Goal: Information Seeking & Learning: Check status

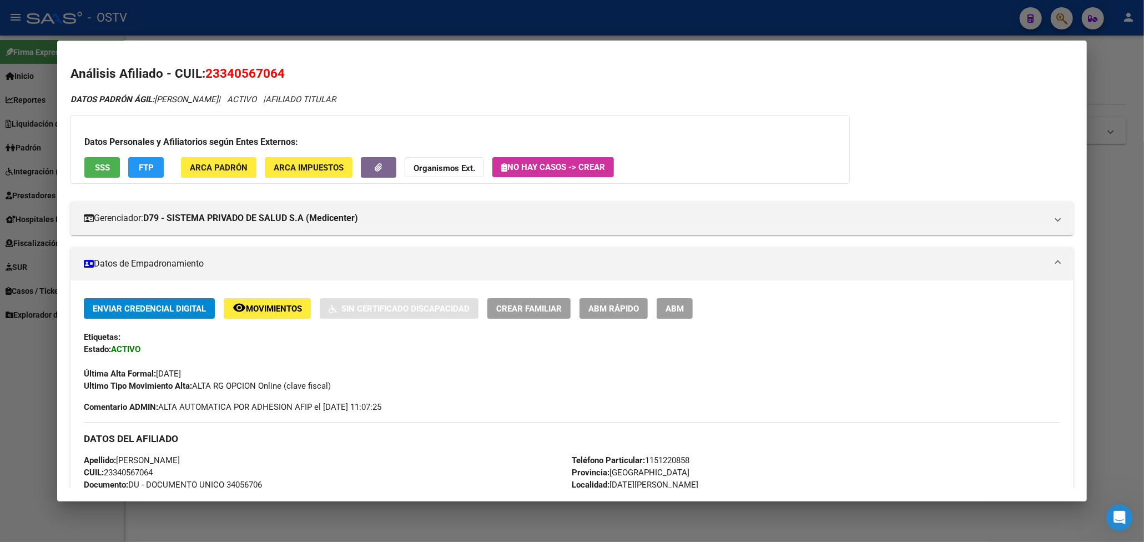
click at [769, 30] on div at bounding box center [572, 271] width 1144 height 542
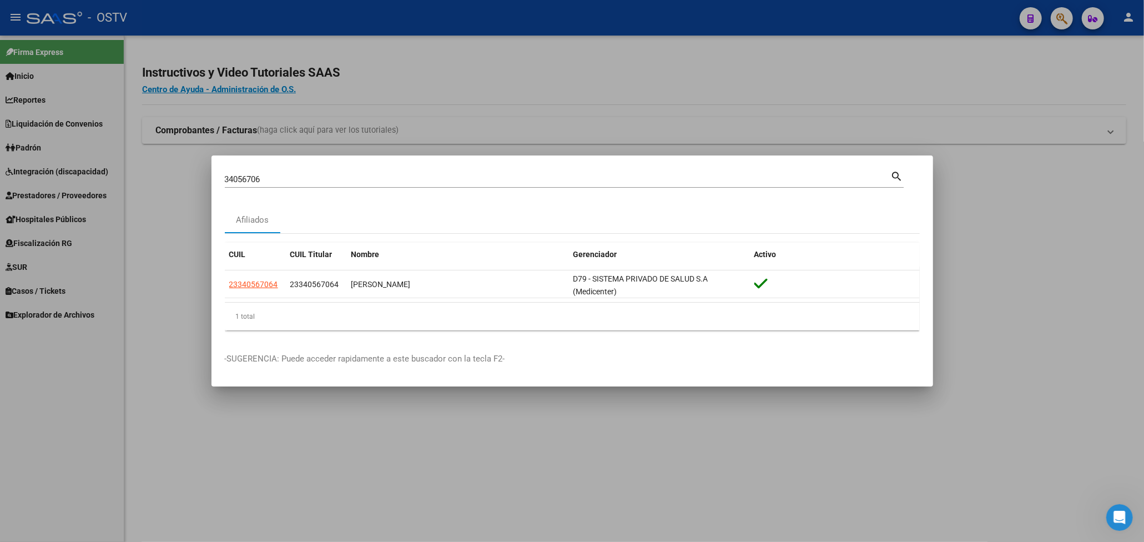
click at [829, 19] on div at bounding box center [572, 271] width 1144 height 542
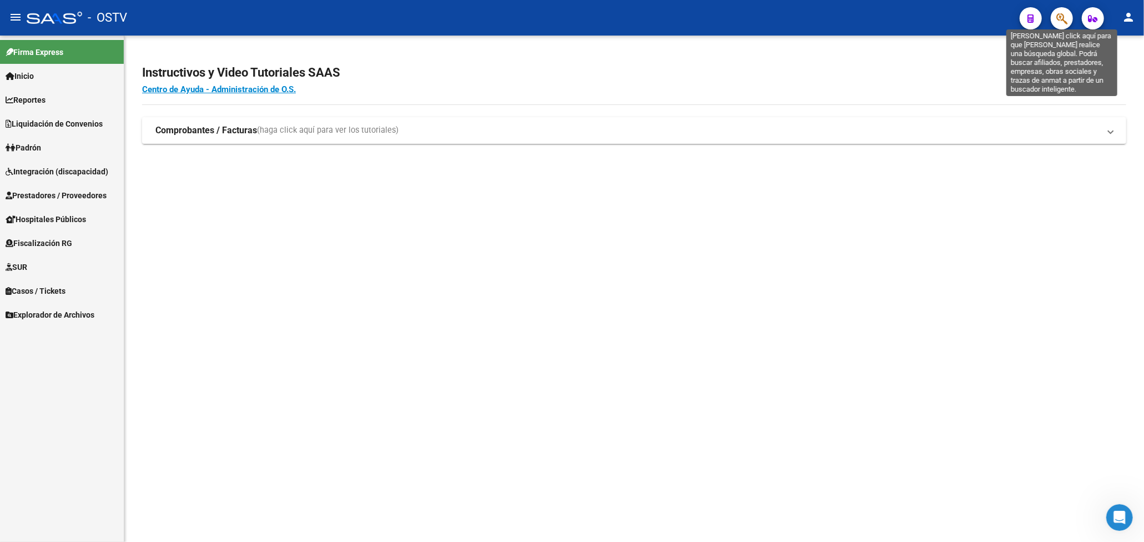
click at [1059, 19] on icon "button" at bounding box center [1062, 18] width 11 height 13
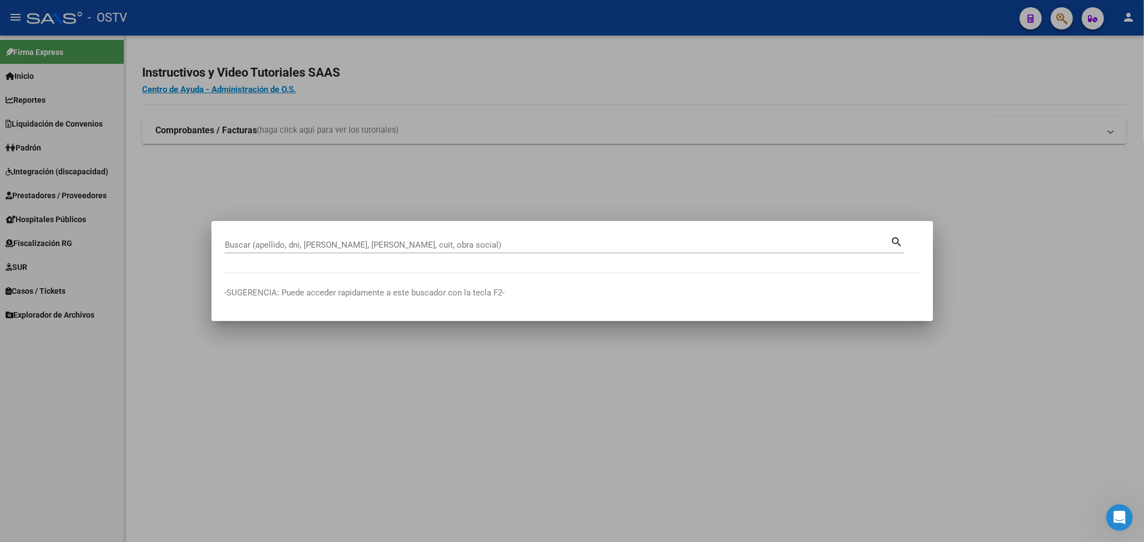
click at [683, 503] on div at bounding box center [572, 271] width 1144 height 542
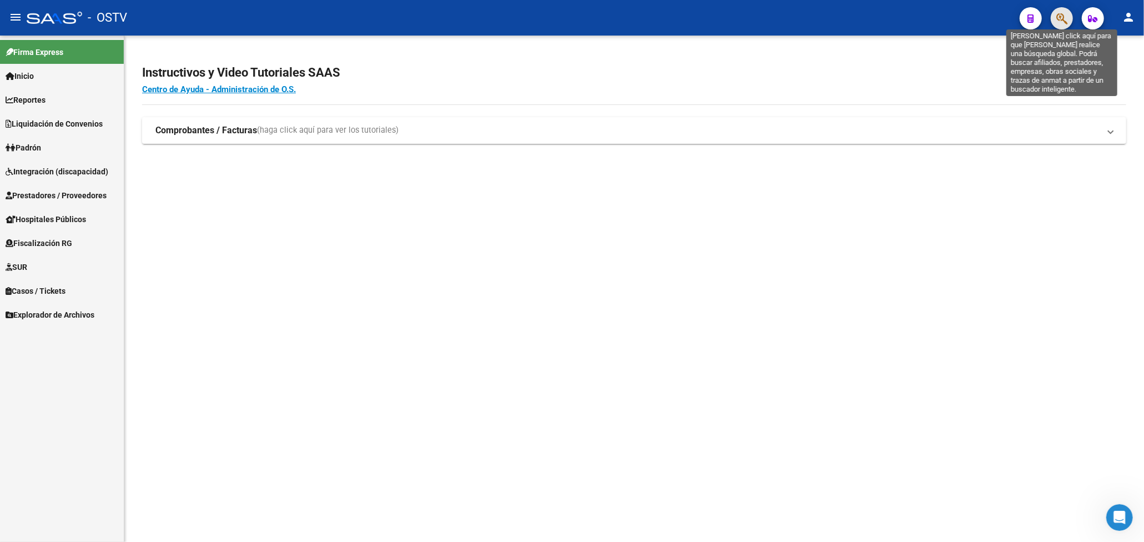
click at [1057, 14] on icon "button" at bounding box center [1062, 18] width 11 height 13
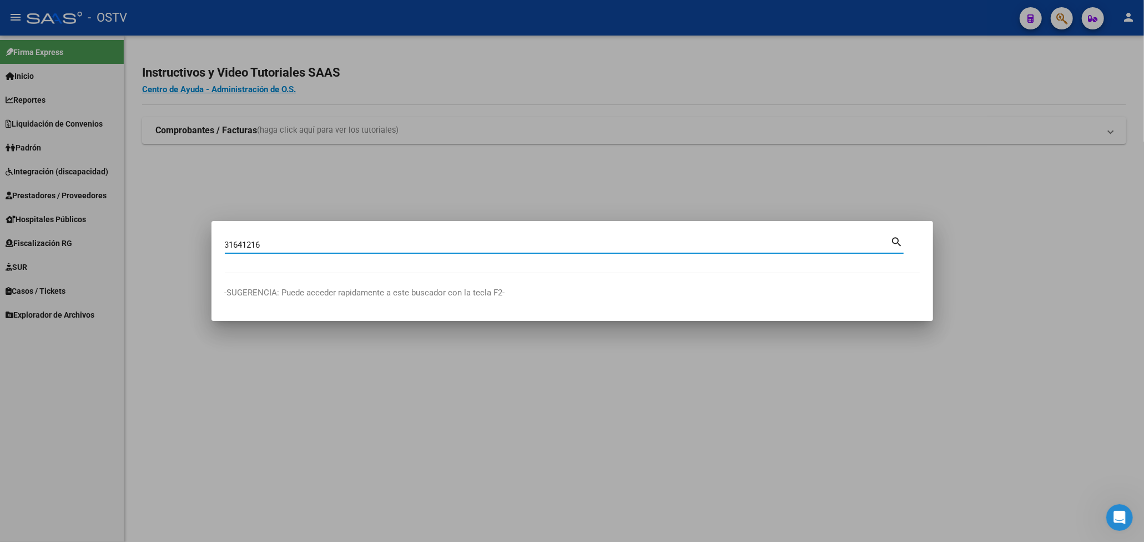
type input "31641216"
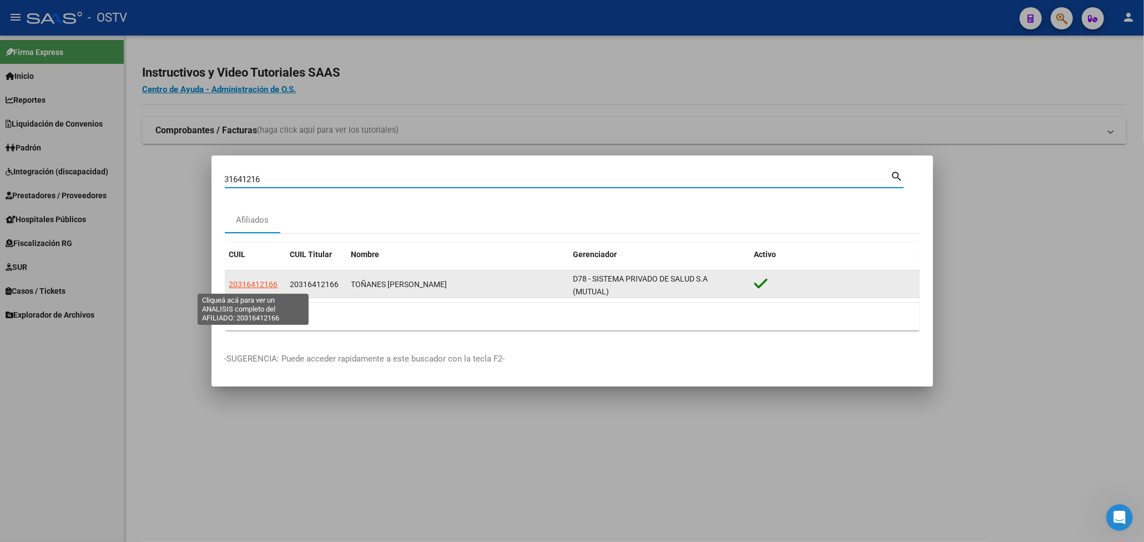
click at [263, 287] on span "20316412166" at bounding box center [253, 284] width 49 height 9
type textarea "20316412166"
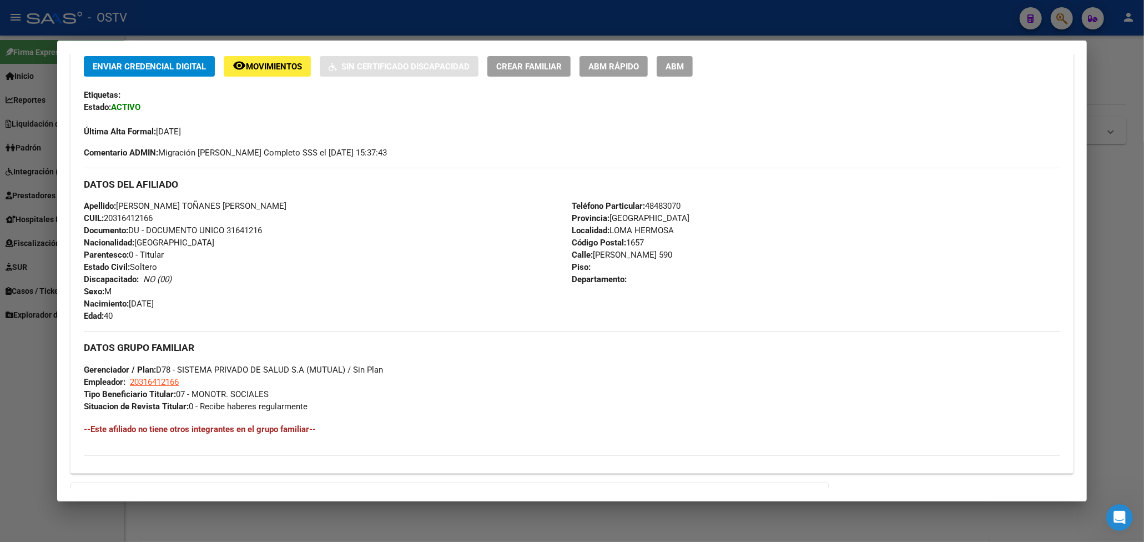
scroll to position [374, 0]
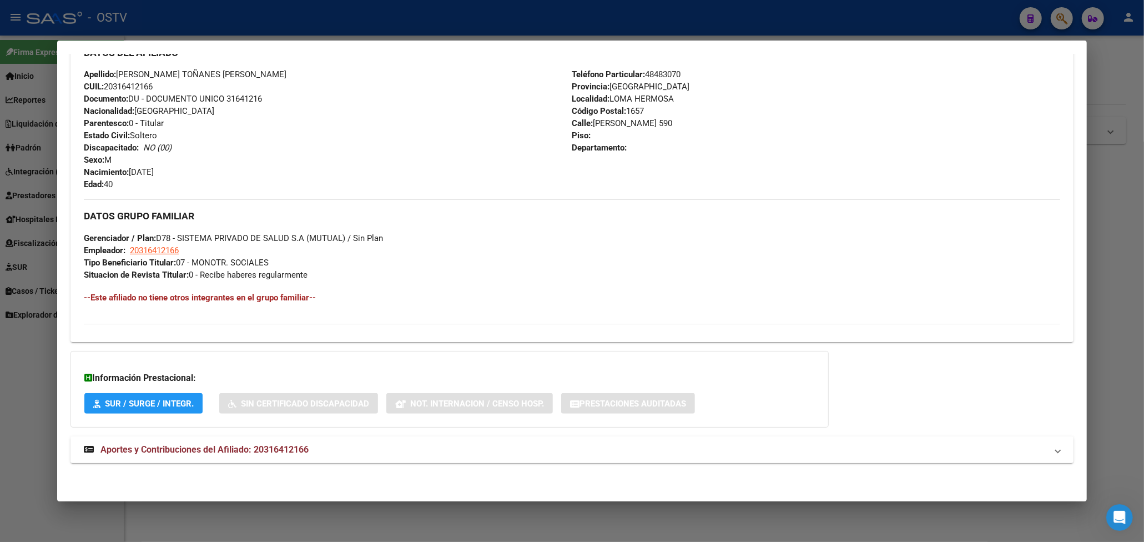
click at [252, 446] on span "Aportes y Contribuciones del Afiliado: 20316412166" at bounding box center [205, 449] width 208 height 11
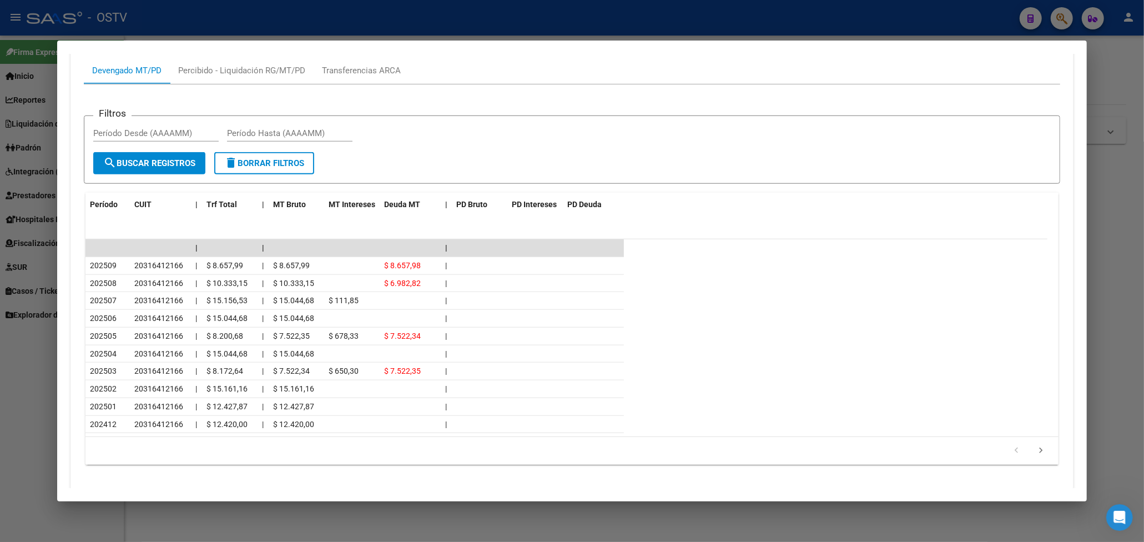
scroll to position [876, 0]
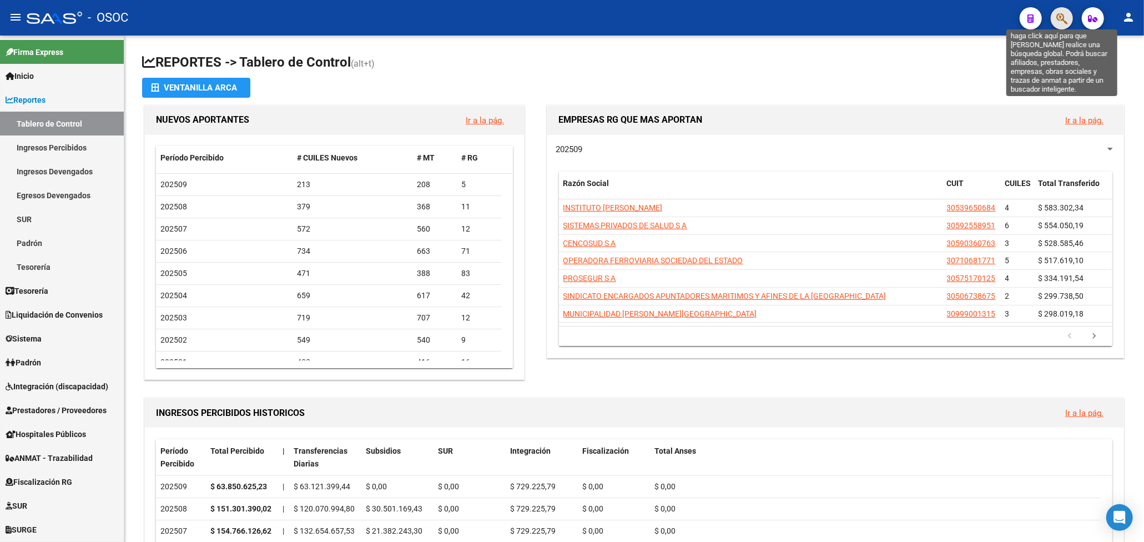
click at [1062, 13] on icon "button" at bounding box center [1062, 18] width 11 height 13
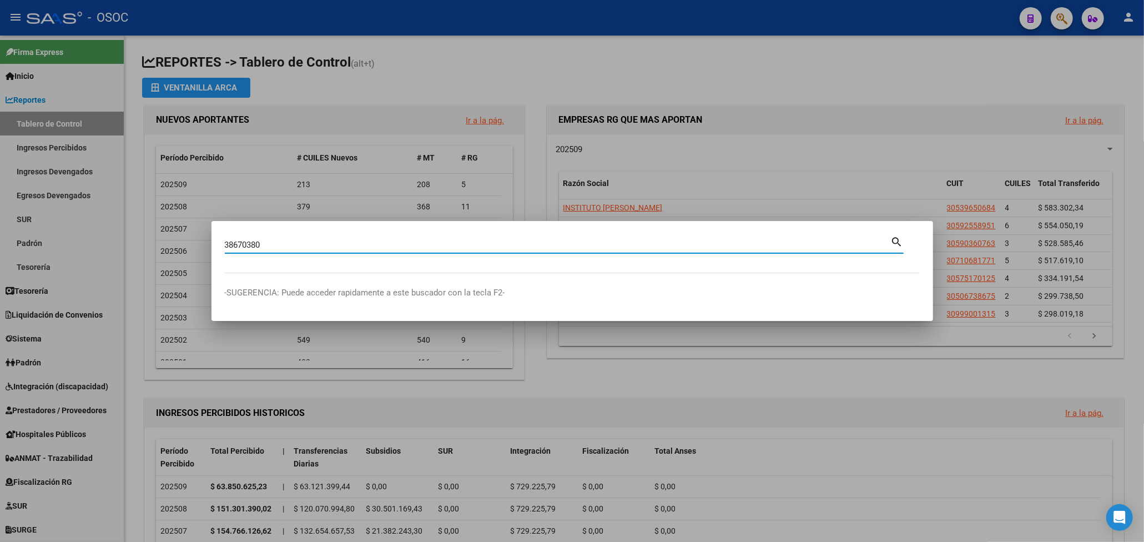
type input "38670380"
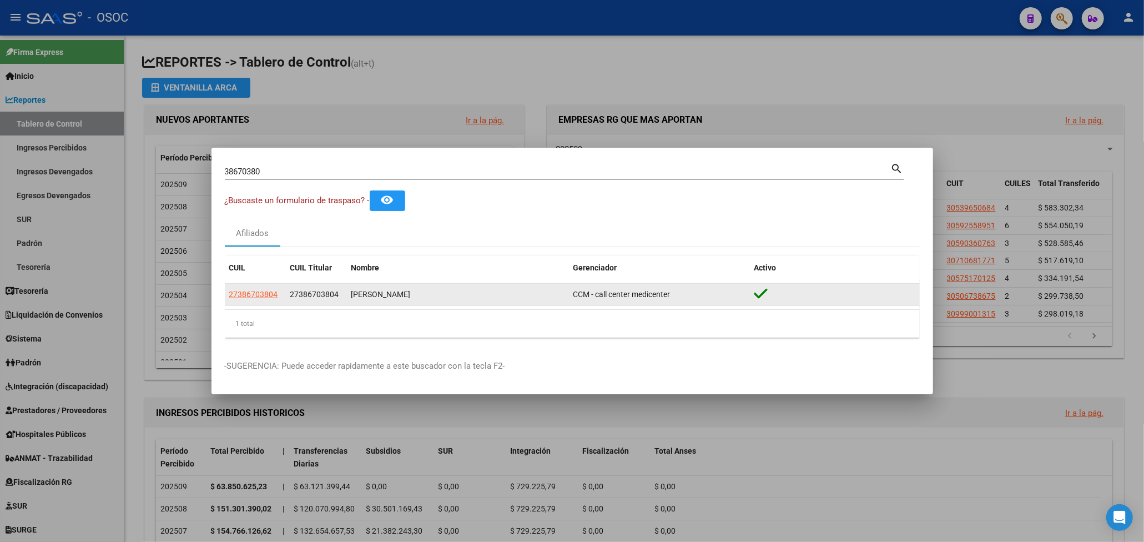
click at [261, 289] on app-link-go-to "27386703804" at bounding box center [253, 294] width 49 height 13
click at [261, 291] on span "27386703804" at bounding box center [253, 294] width 49 height 9
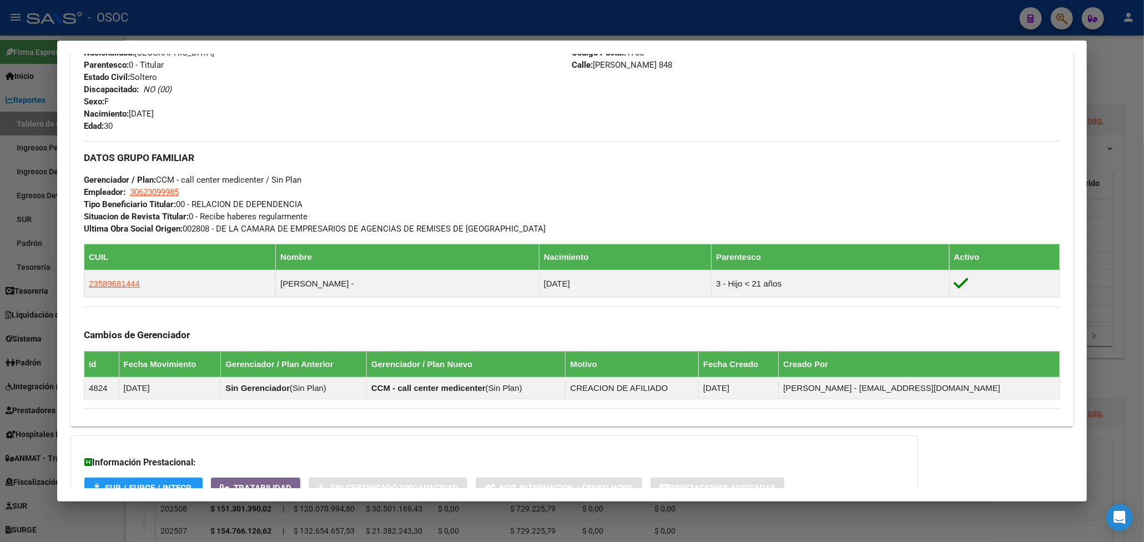
scroll to position [530, 0]
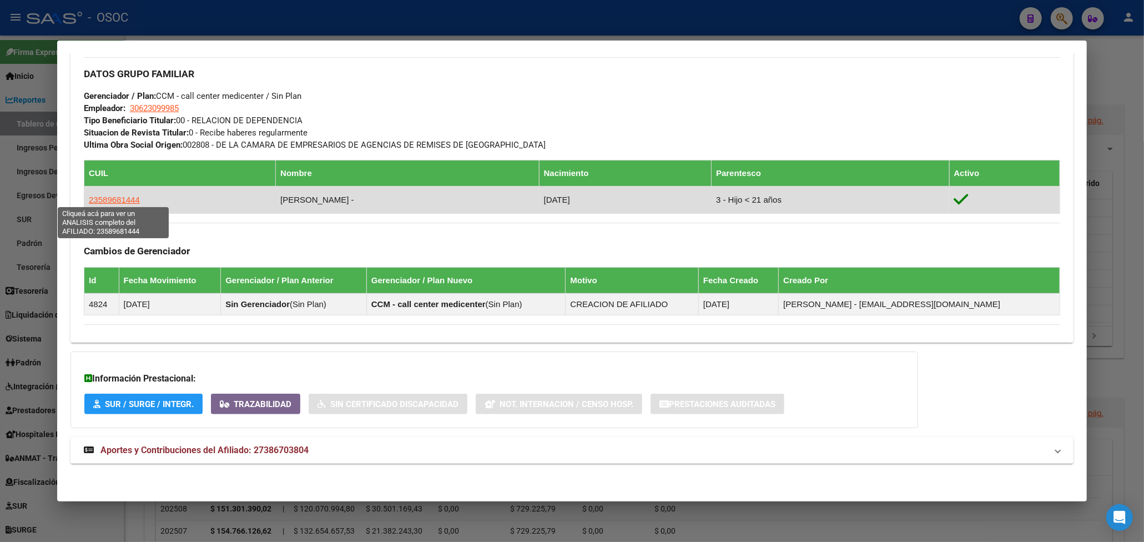
click at [111, 195] on span "23589681444" at bounding box center [114, 199] width 51 height 9
type textarea "23589681444"
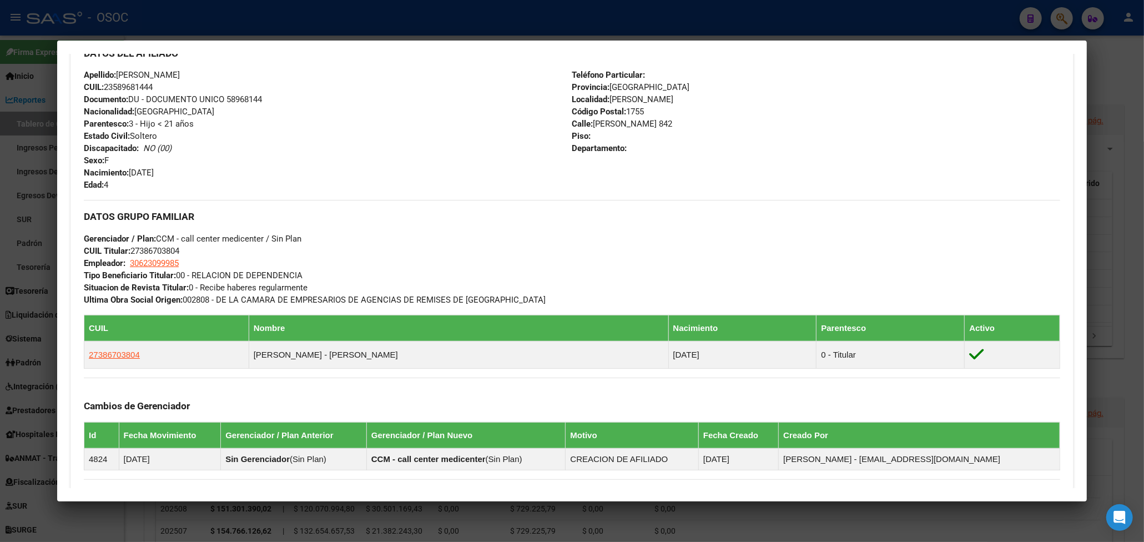
scroll to position [556, 0]
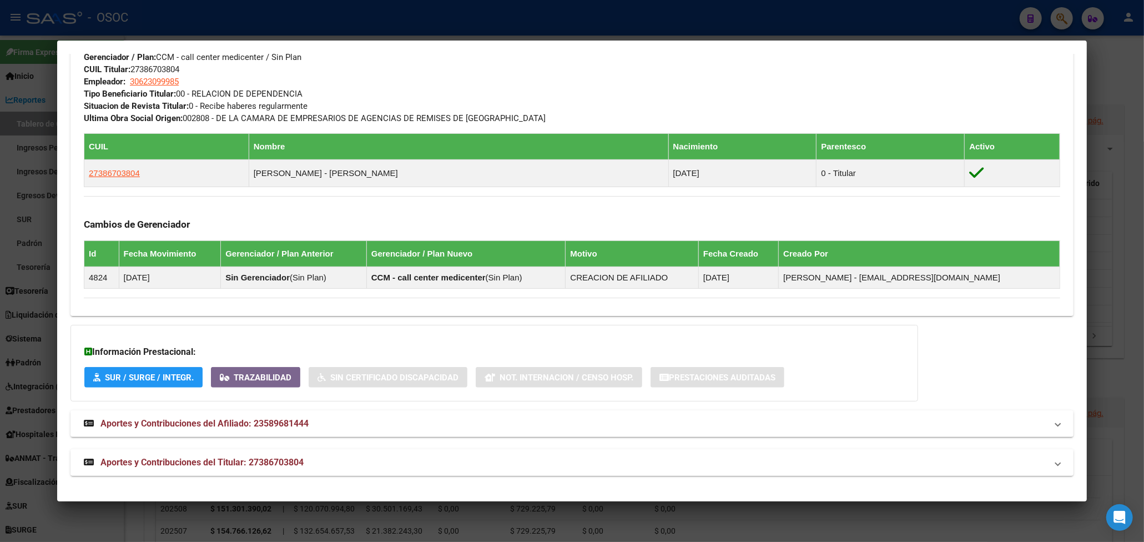
click at [277, 457] on span "Aportes y Contribuciones del Titular: 27386703804" at bounding box center [202, 462] width 203 height 11
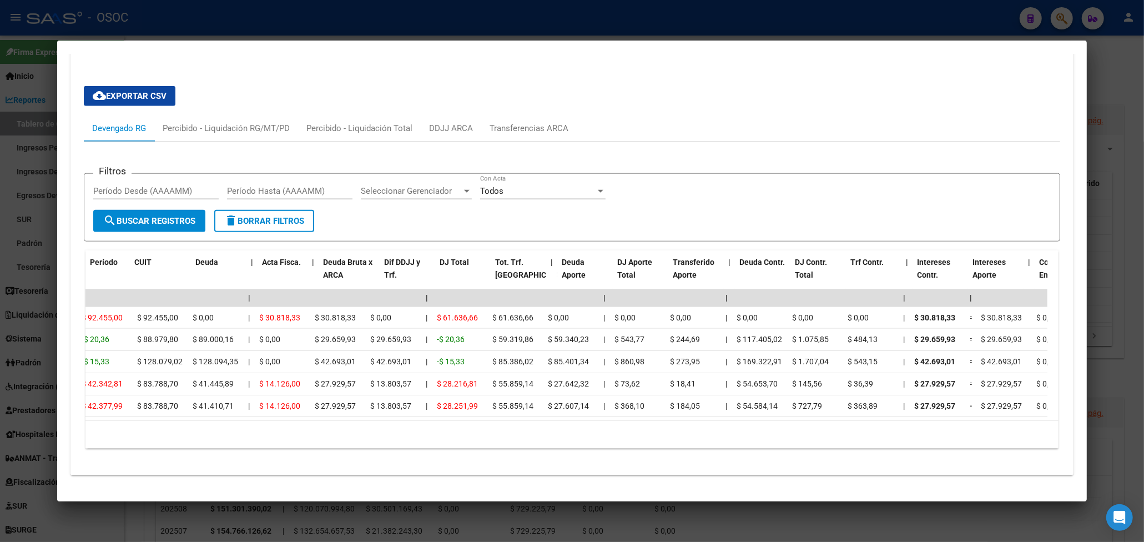
scroll to position [0, 0]
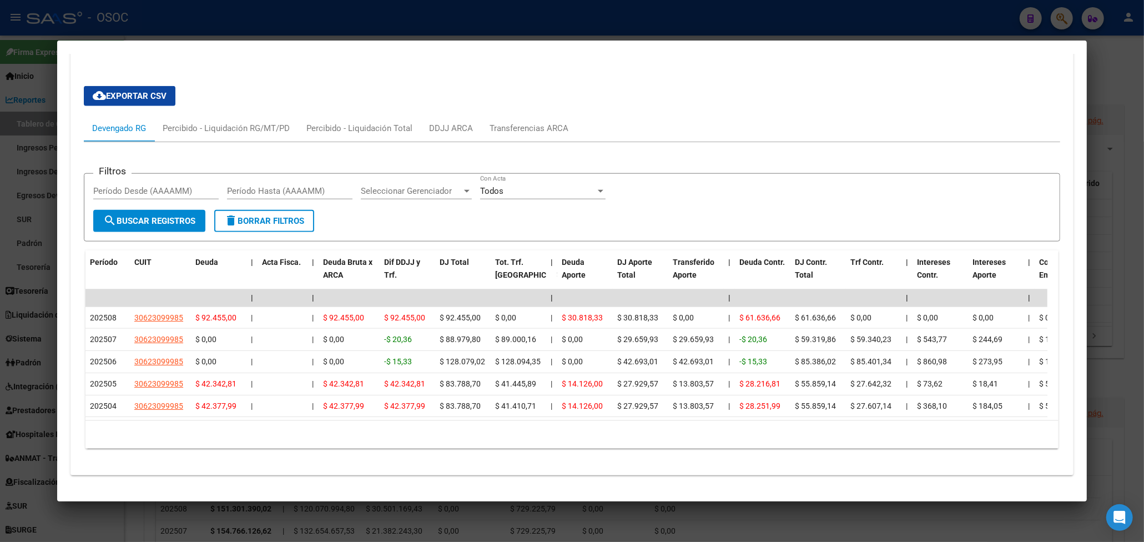
click at [343, 61] on div "cloud_download Exportar CSV Devengado RG Percibido - Liquidación RG/MT/PD Perci…" at bounding box center [572, 267] width 1003 height 416
click at [100, 460] on div "cloud_download Exportar CSV Devengado RG Percibido - Liquidación RG/MT/PD Perci…" at bounding box center [572, 271] width 1003 height 389
click at [196, 45] on mat-dialog-container "Análisis Afiliado - CUIL: 23589681444 DATOS PADRÓN ÁGIL: [PERSON_NAME] - | ACTI…" at bounding box center [572, 271] width 1030 height 461
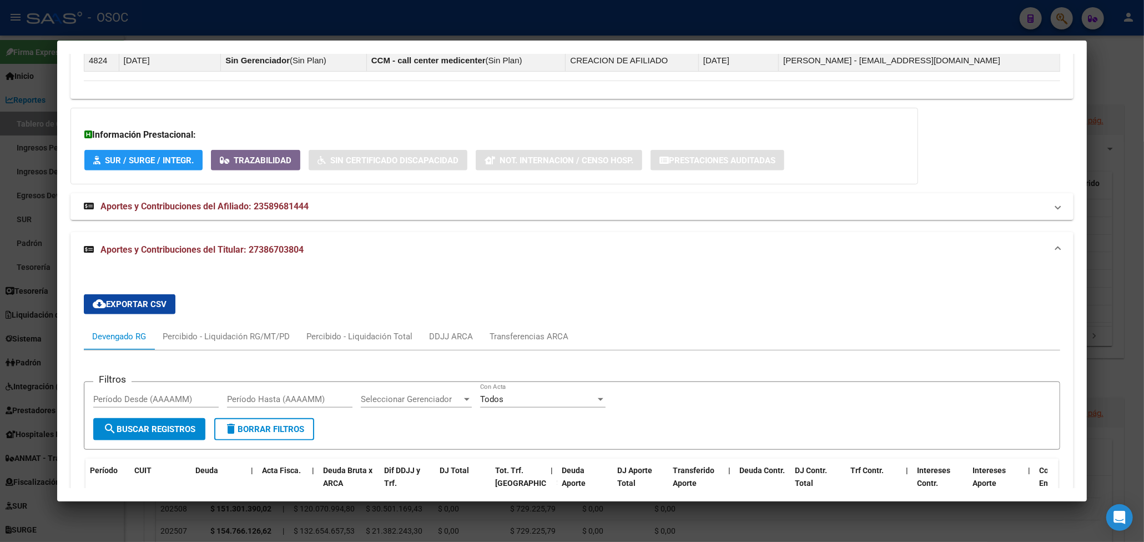
scroll to position [994, 0]
